Goal: Information Seeking & Learning: Learn about a topic

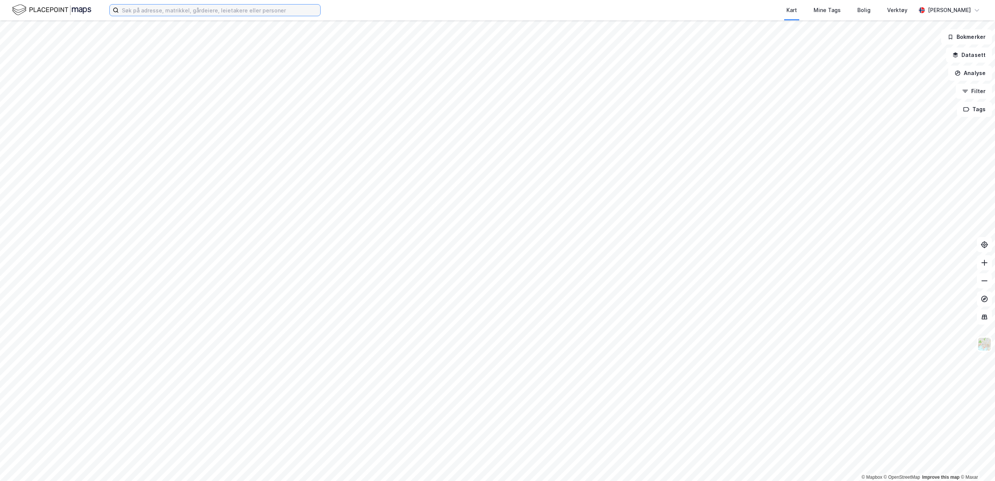
click at [232, 12] on input at bounding box center [219, 10] width 201 height 11
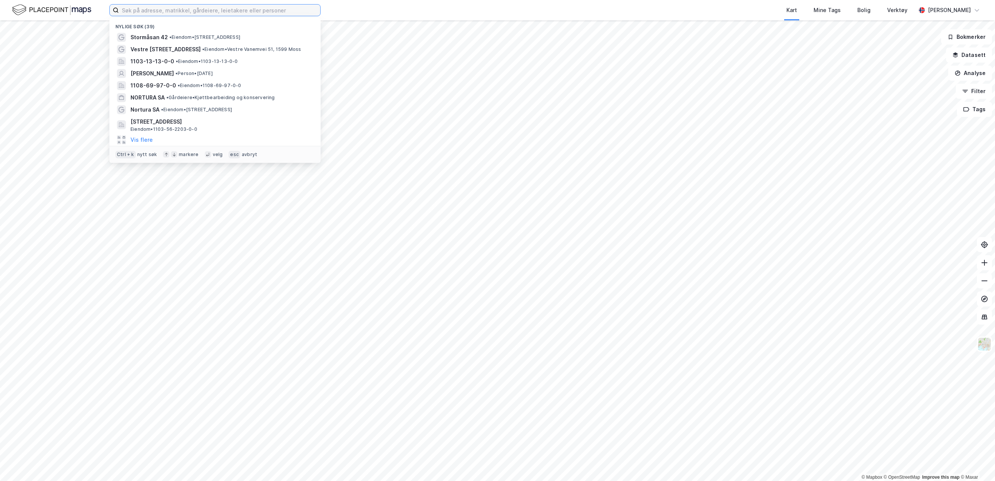
type input "s"
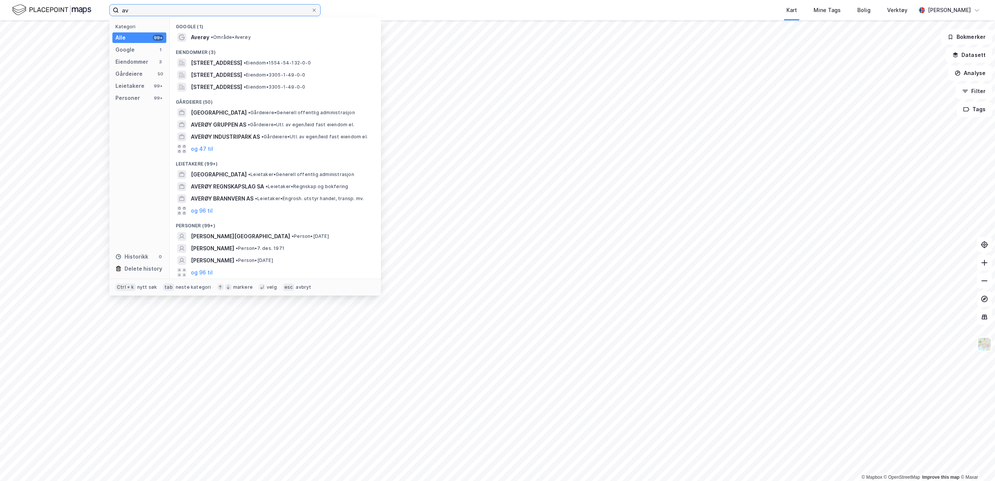
type input "a"
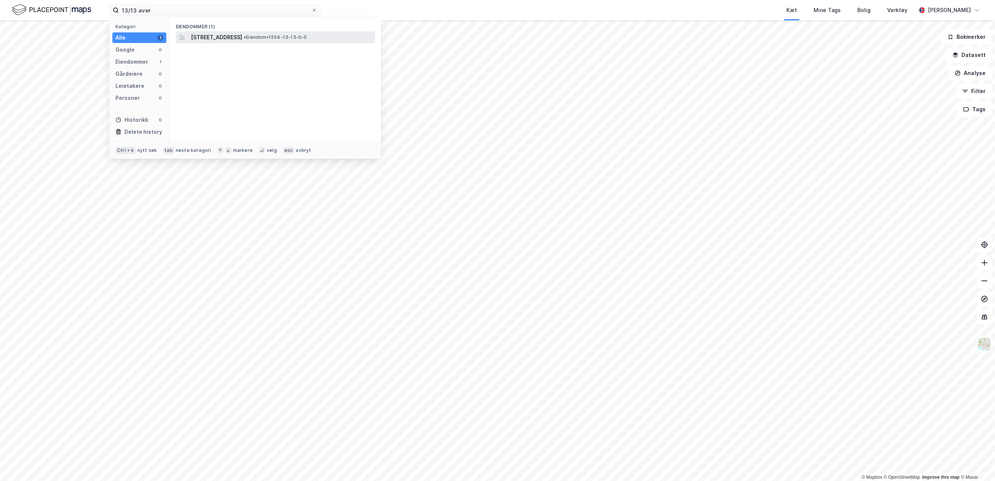
click at [242, 37] on span "[STREET_ADDRESS]" at bounding box center [216, 37] width 51 height 9
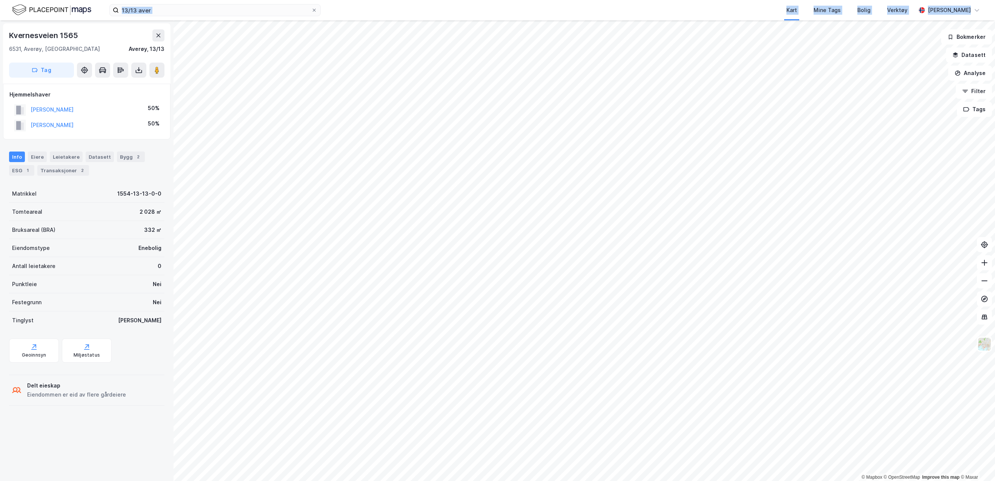
drag, startPoint x: 253, startPoint y: 4, endPoint x: 41, endPoint y: -13, distance: 212.6
click at [41, 0] on html "13/13 aver Kart Mine Tags Bolig Verktøy [PERSON_NAME] © Mapbox © OpenStreetMap …" at bounding box center [497, 240] width 995 height 481
click at [158, 6] on input "13/13 aver" at bounding box center [215, 10] width 192 height 11
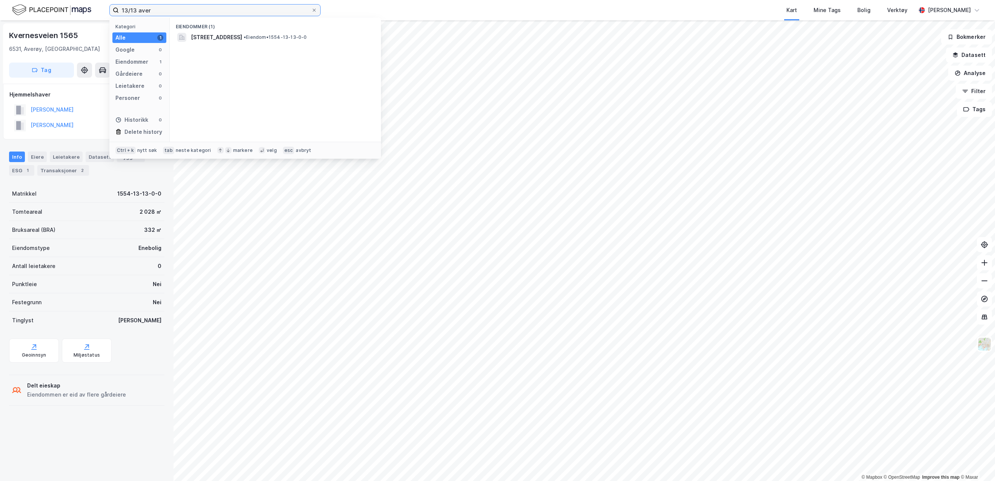
drag, startPoint x: 168, startPoint y: 11, endPoint x: 13, endPoint y: -3, distance: 155.9
click at [13, 0] on html "13/13 aver Kategori Alle 1 Google 0 Eiendommer 1 Gårdeiere 0 Leietakere 0 Perso…" at bounding box center [497, 240] width 995 height 481
type input "48/3 averøy"
click at [230, 33] on span "1554-48-3-0-0" at bounding box center [212, 37] width 43 height 9
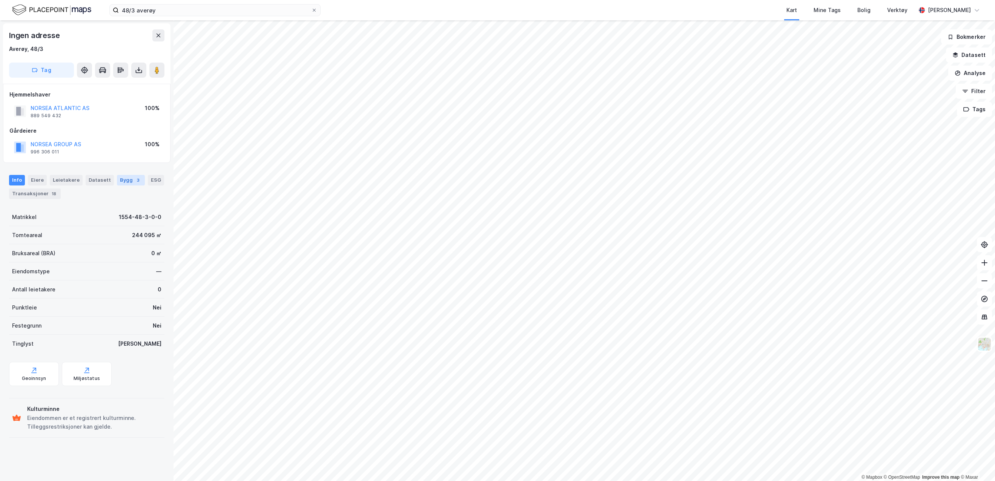
click at [120, 183] on div "Bygg 3" at bounding box center [131, 180] width 28 height 11
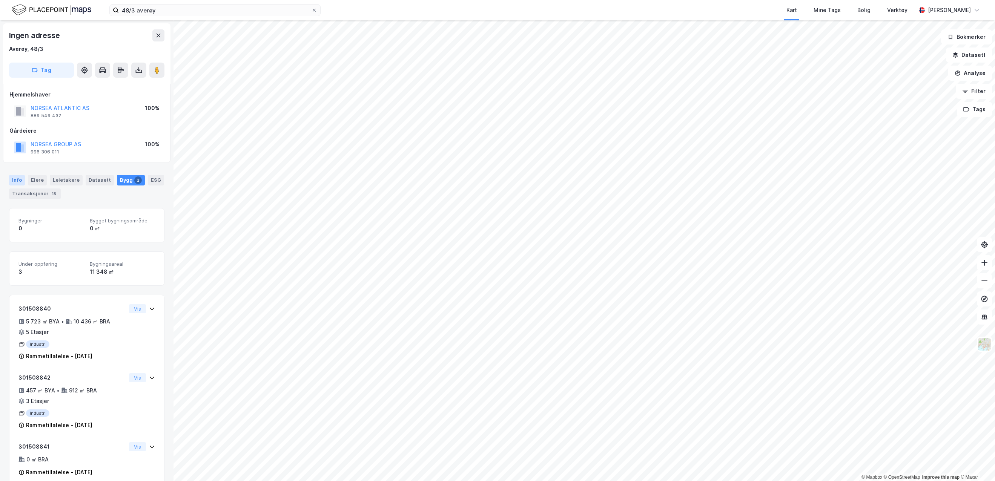
click at [17, 179] on div "Info" at bounding box center [17, 180] width 16 height 11
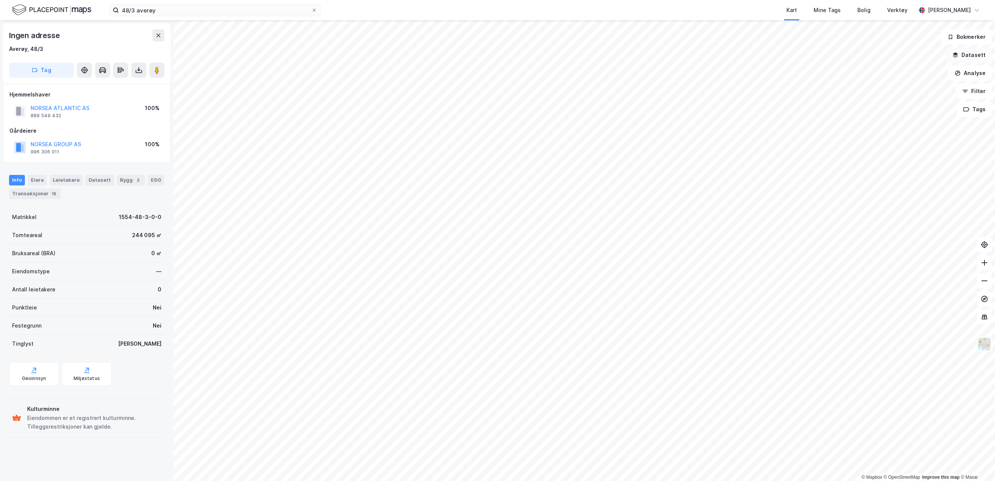
click at [972, 53] on button "Datasett" at bounding box center [969, 55] width 46 height 15
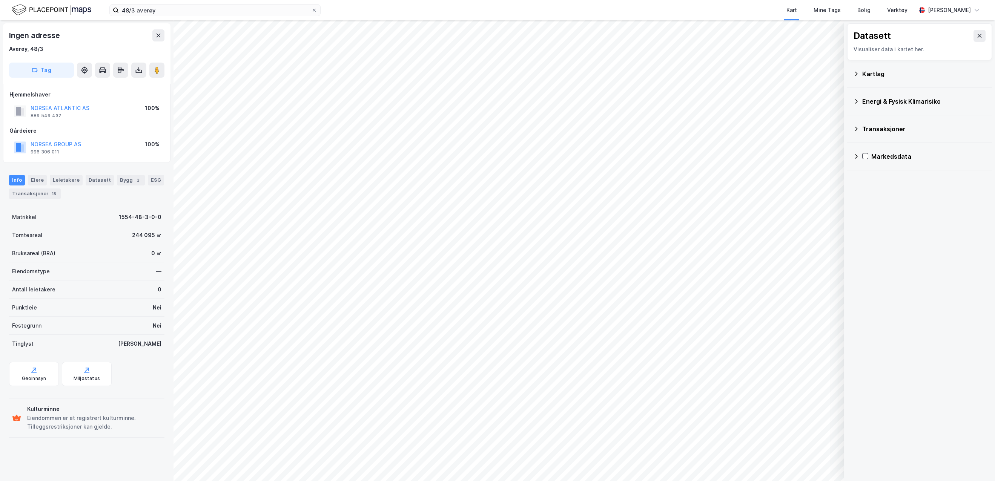
click at [856, 73] on icon at bounding box center [856, 74] width 3 height 4
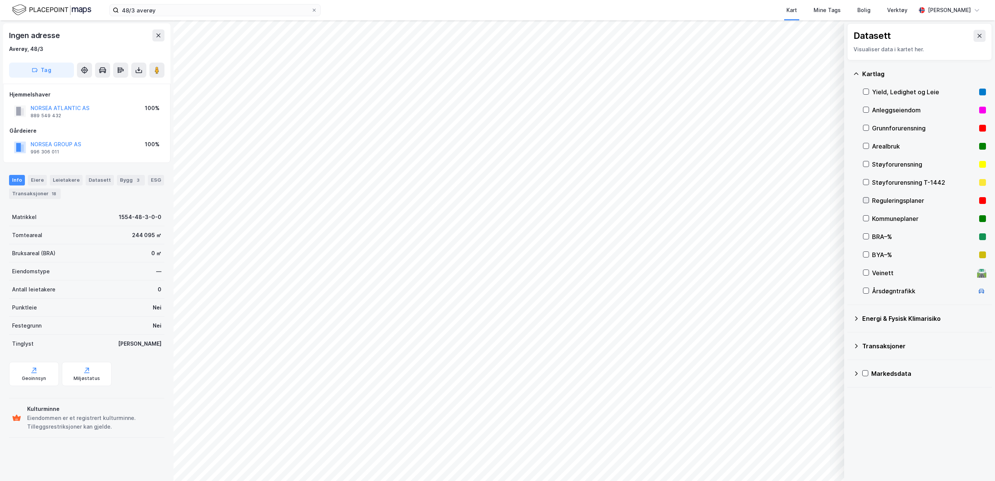
click at [866, 203] on icon at bounding box center [865, 200] width 5 height 5
click at [31, 377] on div "Geoinnsyn" at bounding box center [34, 379] width 25 height 6
